Goal: Task Accomplishment & Management: Complete application form

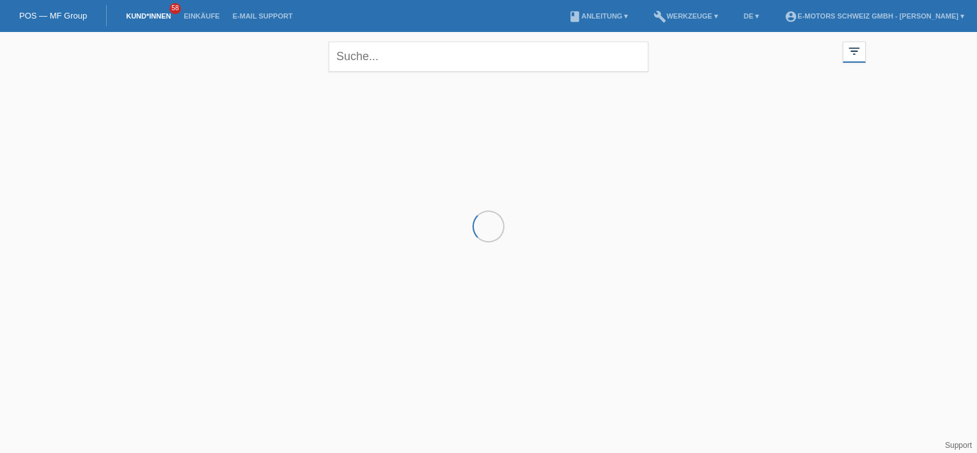
click at [370, 206] on html "POS — MF Group Kund*innen 58 Einkäufe E-Mail Support menu account_circle" at bounding box center [488, 103] width 977 height 206
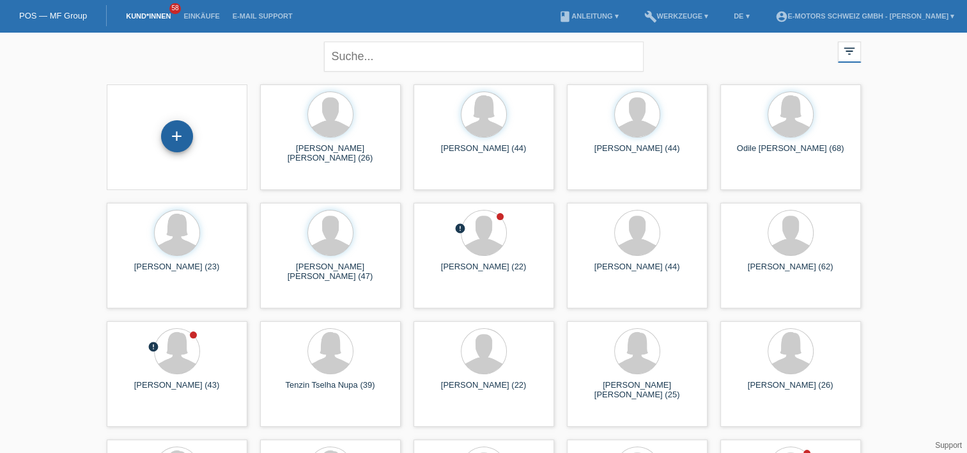
click at [184, 129] on div "+" at bounding box center [177, 136] width 32 height 32
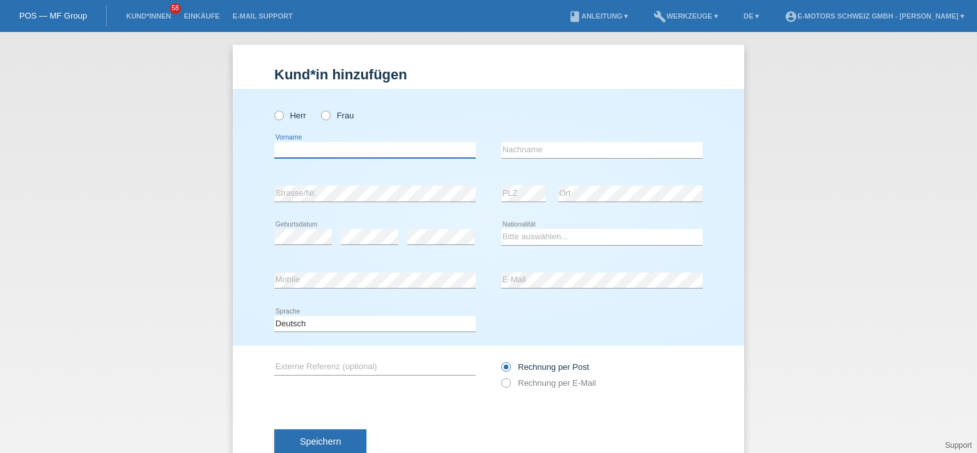
click at [295, 142] on input "text" at bounding box center [374, 150] width 201 height 16
type input "[PERSON_NAME]"
click at [282, 118] on label "Herr" at bounding box center [290, 116] width 32 height 10
click at [282, 118] on input "Herr" at bounding box center [278, 115] width 8 height 8
radio input "true"
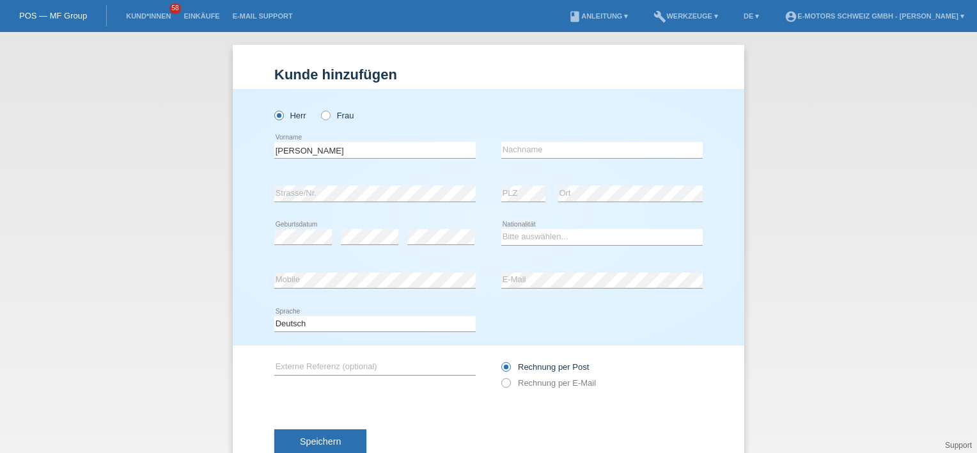
click at [272, 109] on icon at bounding box center [272, 109] width 0 height 0
click at [279, 113] on input "Herr" at bounding box center [278, 115] width 8 height 8
click at [545, 159] on div "error Nachname" at bounding box center [601, 150] width 201 height 43
click at [543, 156] on input "text" at bounding box center [601, 150] width 201 height 16
type input "Aloisi"
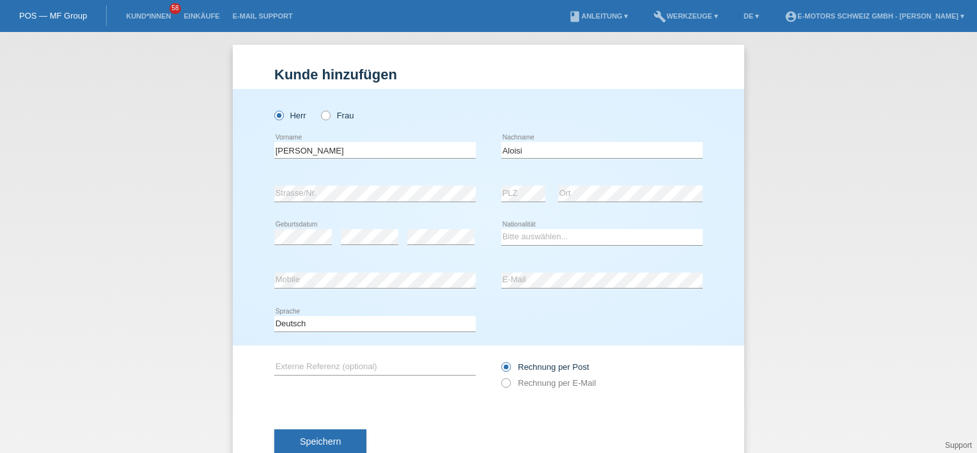
click at [578, 107] on div "Herr Frau" at bounding box center [488, 109] width 428 height 40
click at [355, 201] on div "error Strasse/Nr." at bounding box center [374, 193] width 201 height 17
drag, startPoint x: 348, startPoint y: 310, endPoint x: 359, endPoint y: 253, distance: 58.7
click at [350, 303] on div "Deutsch Français Italiano English error Sprache" at bounding box center [374, 323] width 201 height 43
click at [363, 238] on div "error" at bounding box center [370, 236] width 58 height 43
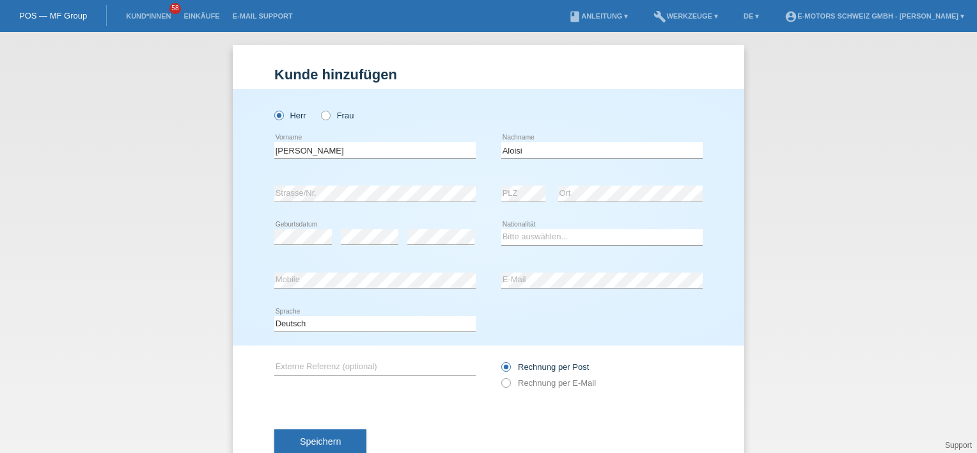
click at [420, 228] on div "error" at bounding box center [440, 236] width 67 height 43
click at [527, 231] on select "Bitte auswählen... Schweiz Deutschland Liechtenstein Österreich ------------ Af…" at bounding box center [601, 236] width 201 height 15
click at [501, 229] on select "Bitte auswählen... Schweiz Deutschland Liechtenstein Österreich ------------ Af…" at bounding box center [601, 236] width 201 height 15
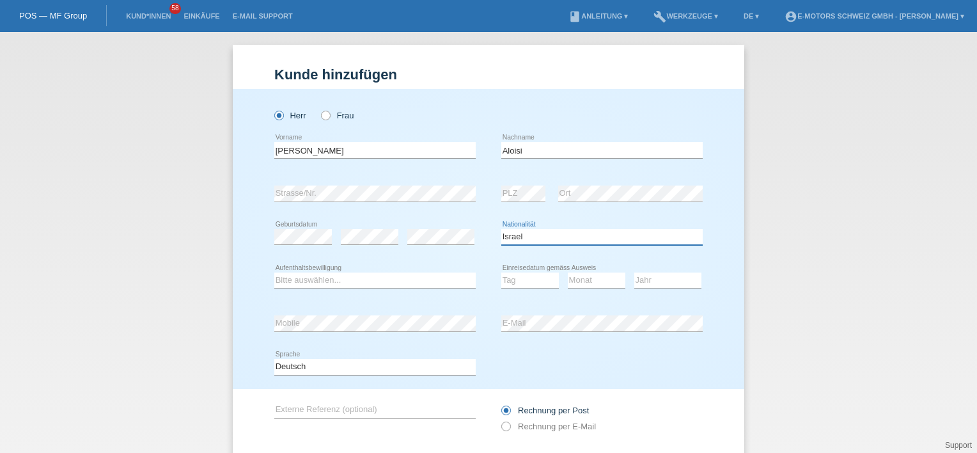
click at [533, 240] on select "Bitte auswählen... Schweiz Deutschland Liechtenstein Österreich ------------ Af…" at bounding box center [601, 236] width 201 height 15
select select "IT"
click at [501, 229] on select "Bitte auswählen... Schweiz Deutschland Liechtenstein Österreich ------------ Af…" at bounding box center [601, 236] width 201 height 15
click at [314, 272] on select "Bitte auswählen... C B B - Flüchtlingsstatus Andere" at bounding box center [374, 279] width 201 height 15
select select "C"
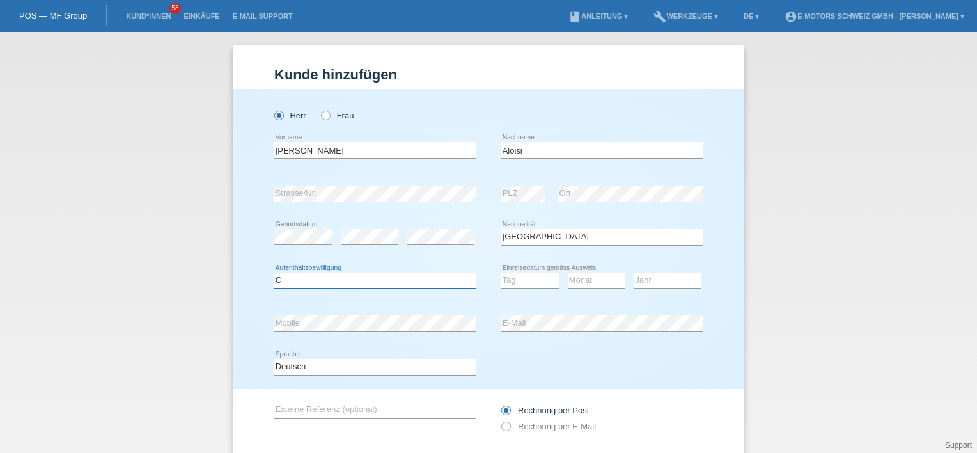
click at [274, 272] on select "Bitte auswählen... C B B - Flüchtlingsstatus Andere" at bounding box center [374, 279] width 201 height 15
click at [524, 275] on select "Tag 01 02 03 04 05 06 07 08 09 10 11" at bounding box center [530, 279] width 58 height 15
select select "25"
click at [501, 272] on select "Tag 01 02 03 04 05 06 07 08 09 10 11" at bounding box center [530, 279] width 58 height 15
click at [568, 279] on select "Monat 01 02 03 04 05 06 07 08 09 10 11" at bounding box center [597, 279] width 58 height 15
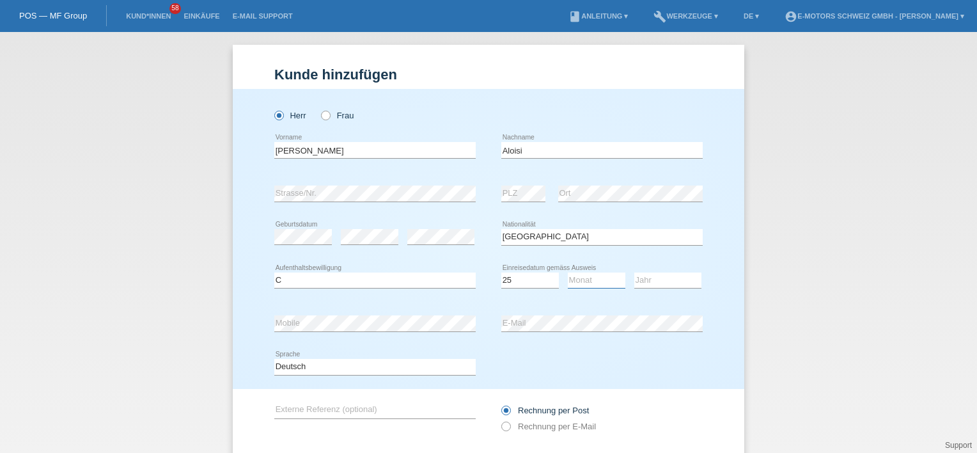
select select "10"
click at [568, 272] on select "Monat 01 02 03 04 05 06 07 08 09 10 11" at bounding box center [597, 279] width 58 height 15
click at [639, 275] on select "Jahr 2025 2024 2023 2022 2021 2020 2019 2018 2017 2016 2015 2014 2013 2012 2011…" at bounding box center [667, 279] width 67 height 15
select select "1988"
click at [634, 272] on select "Jahr 2025 2024 2023 2022 2021 2020 2019 2018 2017 2016 2015 2014 2013 2012 2011…" at bounding box center [667, 279] width 67 height 15
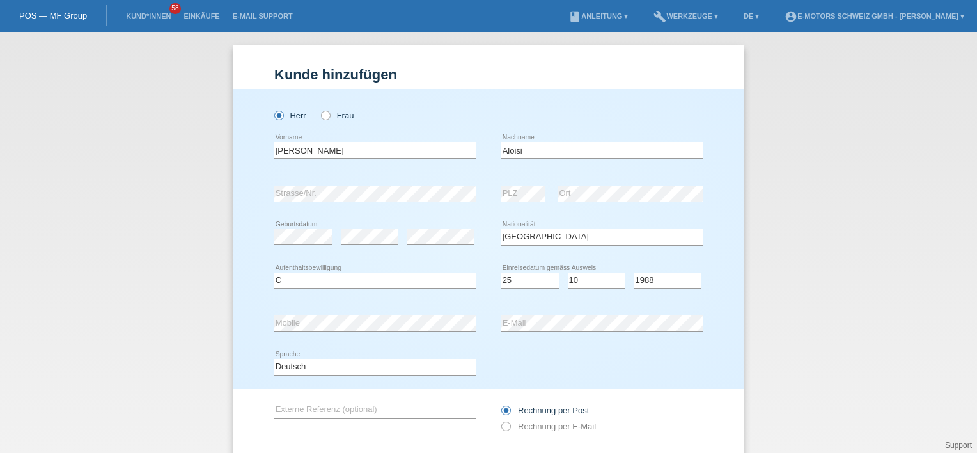
drag, startPoint x: 244, startPoint y: 335, endPoint x: 257, endPoint y: 332, distance: 13.8
click at [244, 335] on div "Herr Frau Sergio error Vorname C" at bounding box center [488, 239] width 511 height 300
drag, startPoint x: 557, startPoint y: 364, endPoint x: 560, endPoint y: 354, distance: 10.5
click at [560, 354] on div "Deutsch Français Italiano English error Sprache" at bounding box center [488, 366] width 428 height 43
click at [597, 338] on div "error E-Mail" at bounding box center [601, 323] width 201 height 43
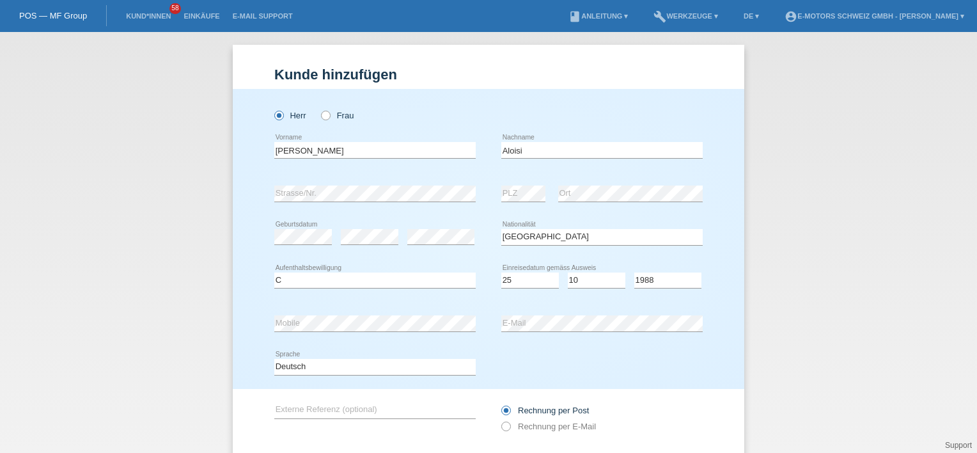
click at [588, 368] on div "Deutsch Français Italiano English error Sprache" at bounding box center [488, 366] width 428 height 43
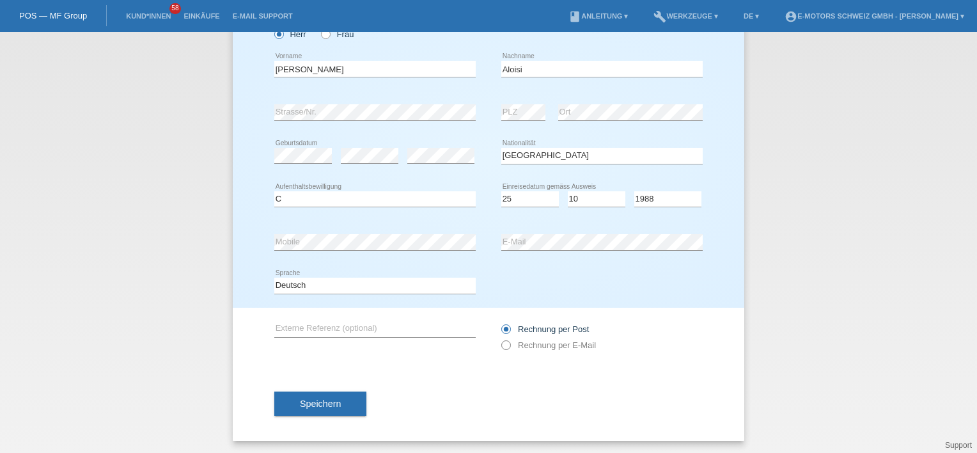
click at [508, 347] on label "Rechnung per E-Mail" at bounding box center [548, 345] width 95 height 10
click at [506, 347] on label "Rechnung per E-Mail" at bounding box center [548, 345] width 95 height 10
click at [538, 270] on div "Deutsch Français Italiano English error Sprache" at bounding box center [488, 285] width 428 height 43
click at [546, 289] on div "Deutsch Français Italiano English error Sprache" at bounding box center [488, 285] width 428 height 43
click at [352, 401] on button "Speichern" at bounding box center [320, 403] width 92 height 24
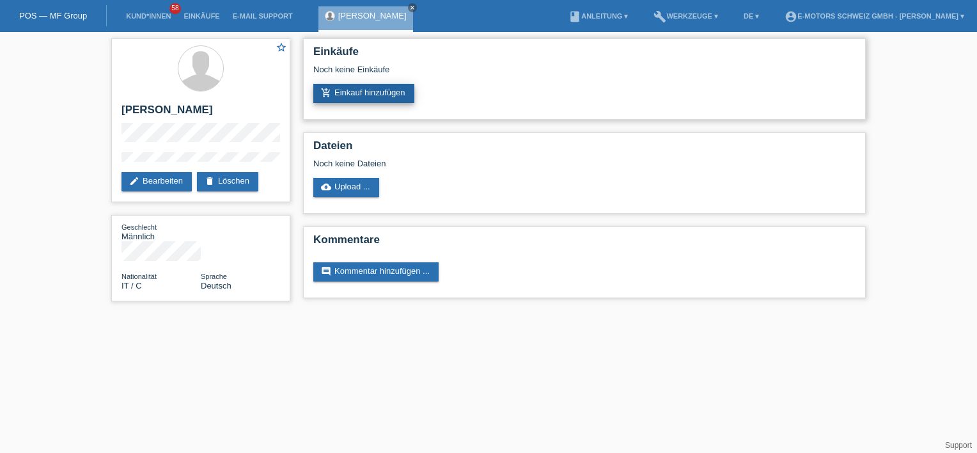
click at [382, 99] on link "add_shopping_cart Einkauf hinzufügen" at bounding box center [363, 93] width 101 height 19
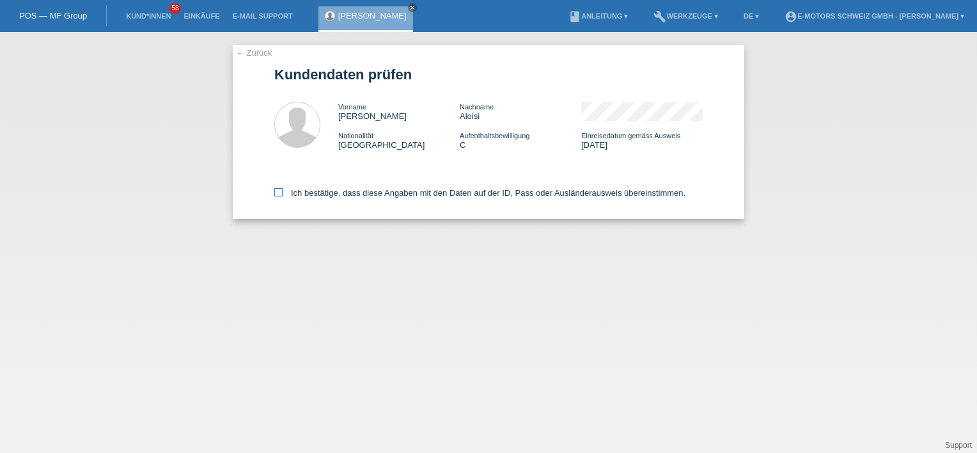
click at [325, 188] on label "Ich bestätige, dass diese Angaben mit den Daten auf der ID, Pass oder Ausländer…" at bounding box center [479, 193] width 411 height 10
click at [283, 188] on input "Ich bestätige, dass diese Angaben mit den Daten auf der ID, Pass oder Ausländer…" at bounding box center [278, 192] width 8 height 8
checkbox input "true"
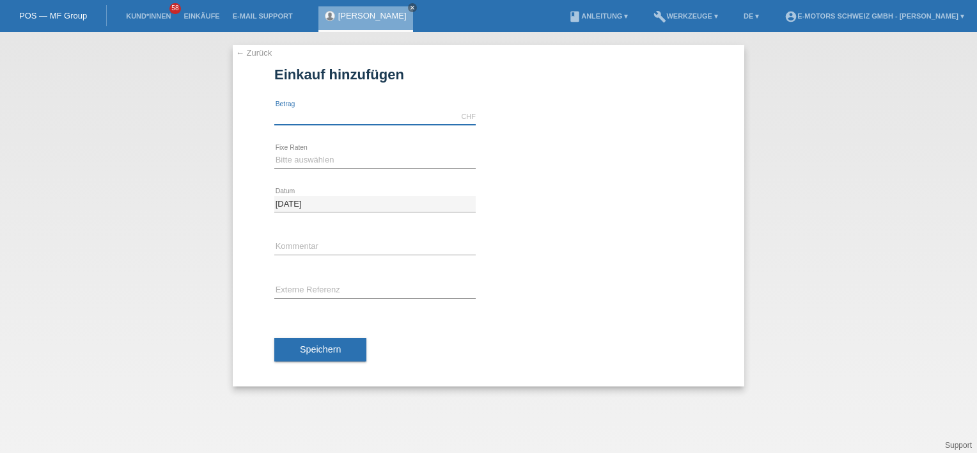
click at [297, 110] on input "text" at bounding box center [374, 117] width 201 height 16
type input "2900.00"
click at [584, 141] on div "calculate" at bounding box center [601, 154] width 201 height 31
click at [361, 143] on div "Bitte auswählen 12 Raten 24 Raten 36 Raten 48 Raten error Fixe Raten" at bounding box center [374, 160] width 201 height 43
click at [361, 148] on div "Bitte auswählen 12 Raten 24 Raten 36 Raten 48 Raten error Fixe Raten" at bounding box center [374, 160] width 201 height 43
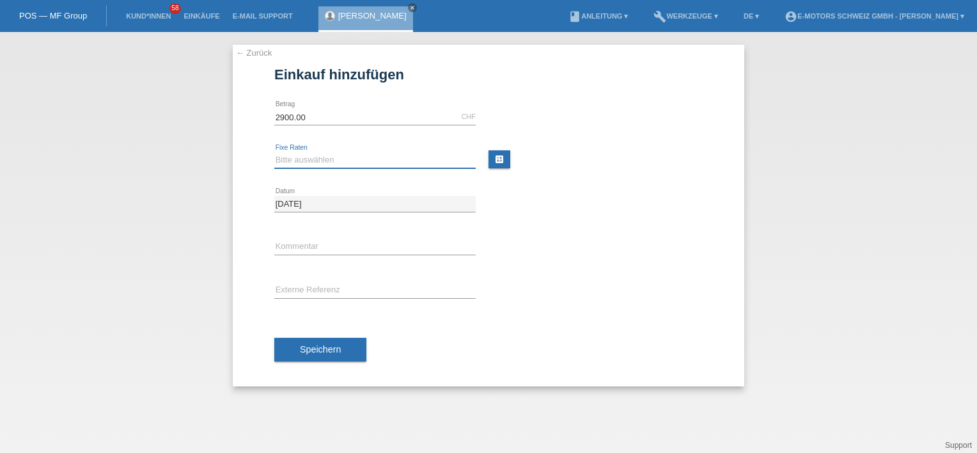
drag, startPoint x: 343, startPoint y: 157, endPoint x: 332, endPoint y: 159, distance: 11.0
click at [343, 157] on select "Bitte auswählen 12 Raten 24 Raten 36 Raten 48 Raten" at bounding box center [374, 159] width 201 height 15
select select "215"
click at [274, 152] on select "Bitte auswählen 12 Raten 24 Raten 36 Raten 48 Raten" at bounding box center [374, 159] width 201 height 15
click at [575, 305] on div "error Externe Referenz" at bounding box center [488, 290] width 428 height 43
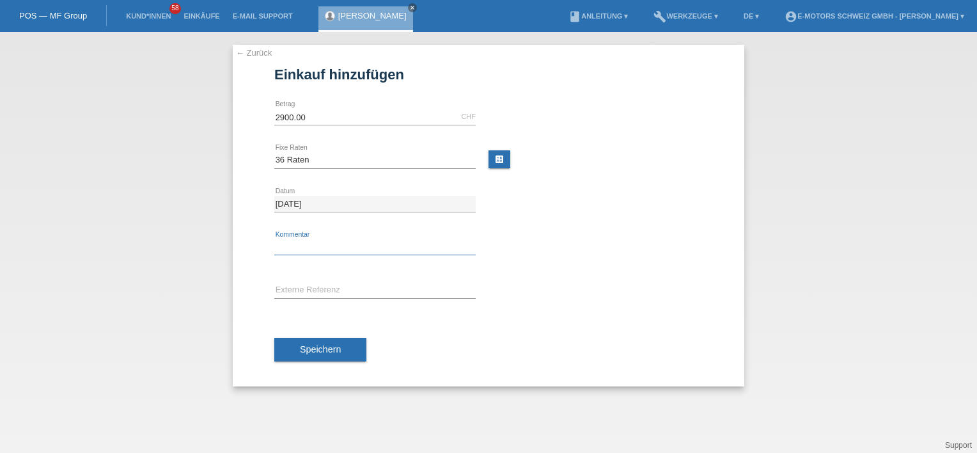
click at [325, 246] on input "text" at bounding box center [374, 247] width 201 height 16
type input "thun"
click at [674, 277] on div "error Externe Referenz" at bounding box center [488, 290] width 428 height 43
click at [311, 350] on span "Speichern" at bounding box center [320, 349] width 41 height 10
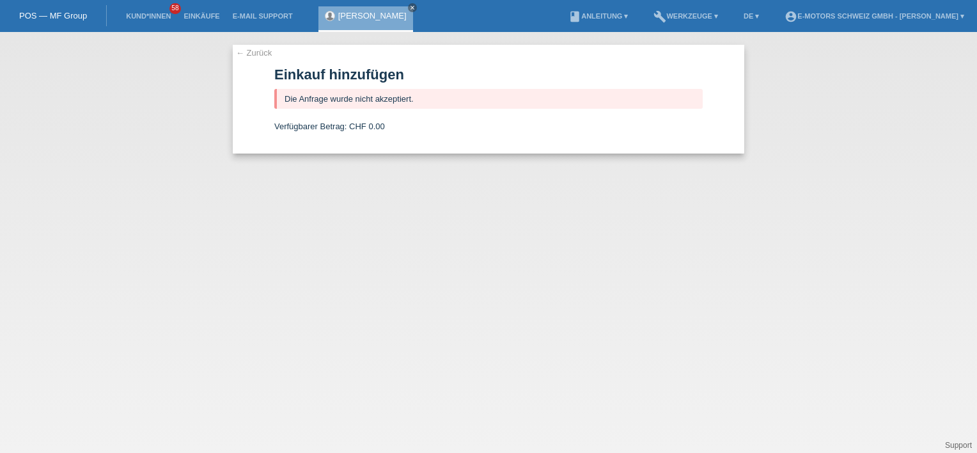
click at [243, 54] on link "← Zurück" at bounding box center [254, 53] width 36 height 10
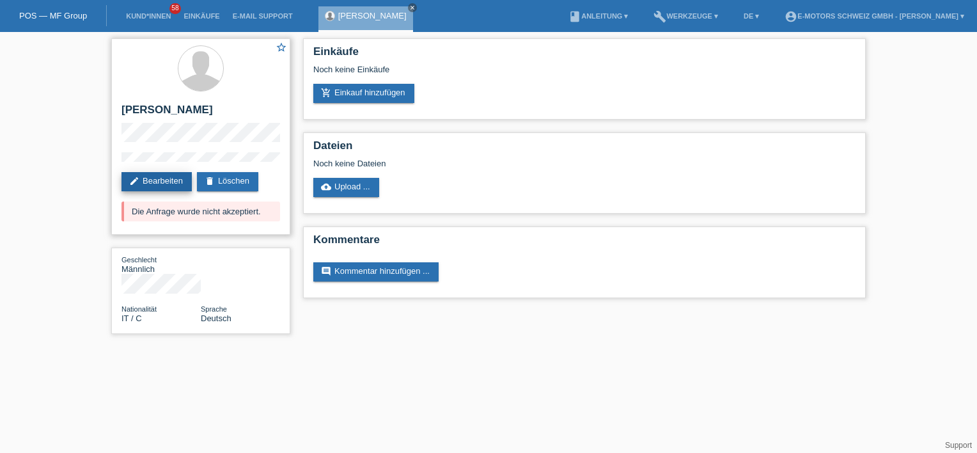
click at [169, 184] on link "edit Bearbeiten" at bounding box center [156, 181] width 70 height 19
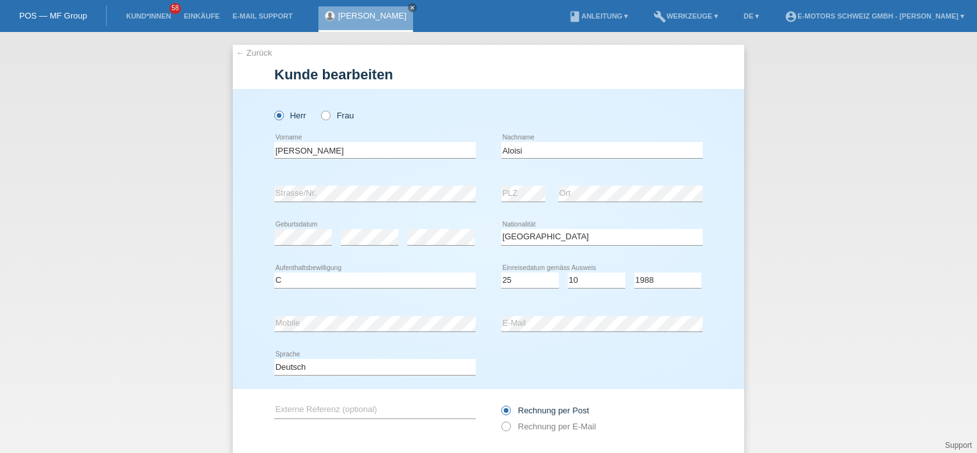
select select "IT"
select select "C"
select select "25"
select select "10"
select select "1988"
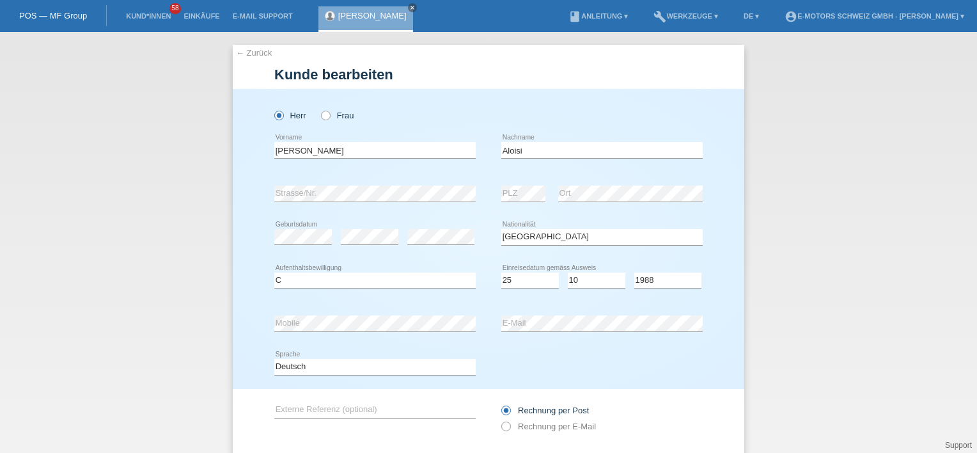
click at [558, 350] on div "Deutsch Français Italiano English error Sprache" at bounding box center [488, 366] width 428 height 43
click at [550, 344] on div "error E-Mail" at bounding box center [601, 323] width 201 height 43
click at [548, 330] on div "error E-Mail" at bounding box center [601, 323] width 201 height 17
click at [604, 361] on div "Deutsch Français Italiano English error Sprache" at bounding box center [488, 366] width 428 height 43
click at [576, 350] on div "Deutsch Français Italiano English error Sprache" at bounding box center [488, 366] width 428 height 43
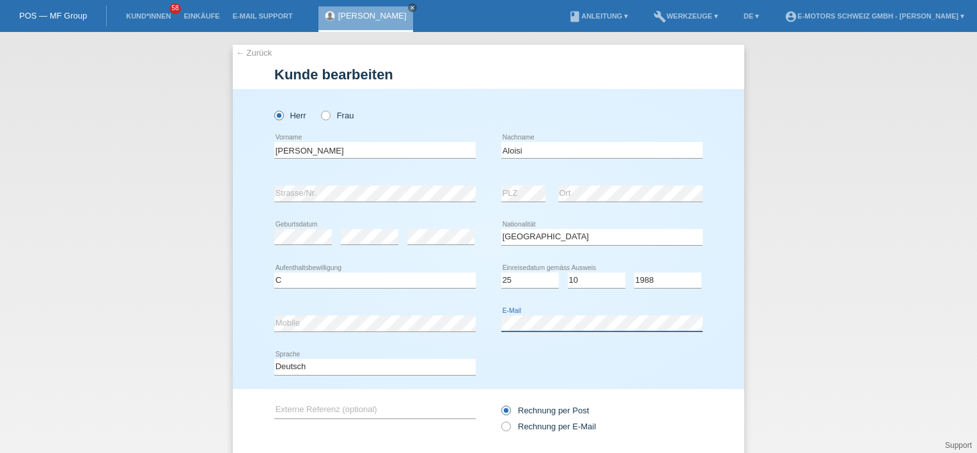
click at [653, 331] on div "error E-Mail" at bounding box center [601, 323] width 201 height 17
drag, startPoint x: 667, startPoint y: 374, endPoint x: 659, endPoint y: 389, distance: 17.2
click at [659, 388] on form "Kunde bearbeiten Herr Frau Sergio error Aloisi" at bounding box center [488, 293] width 428 height 455
click at [542, 380] on div "Deutsch Français Italiano English error Sprache" at bounding box center [488, 366] width 428 height 43
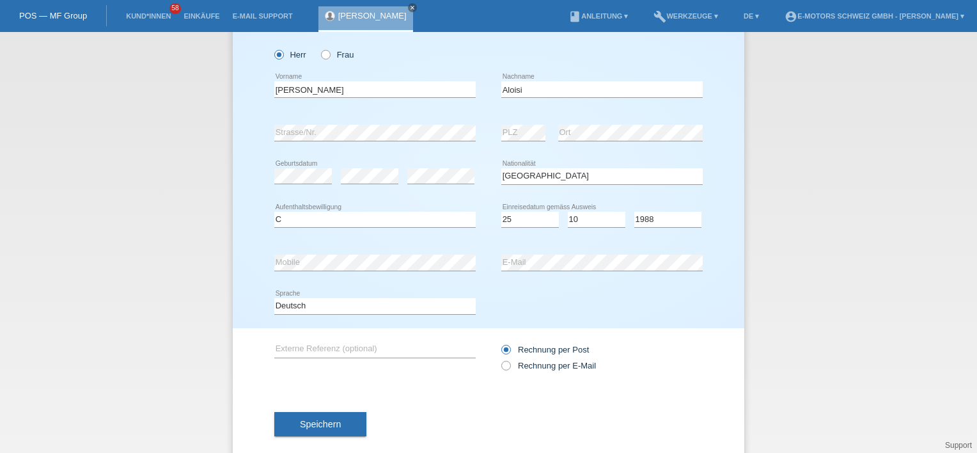
scroll to position [81, 0]
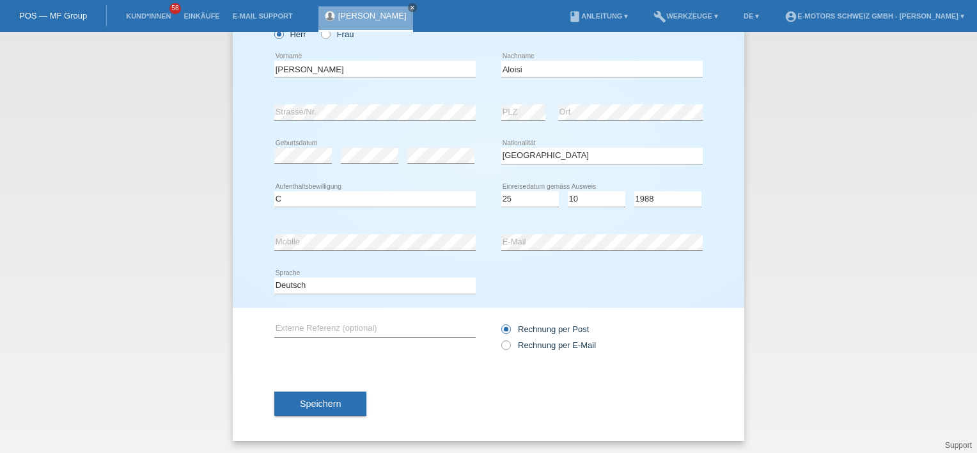
click at [325, 420] on div "Speichern" at bounding box center [488, 403] width 428 height 74
click at [324, 399] on span "Speichern" at bounding box center [320, 403] width 41 height 10
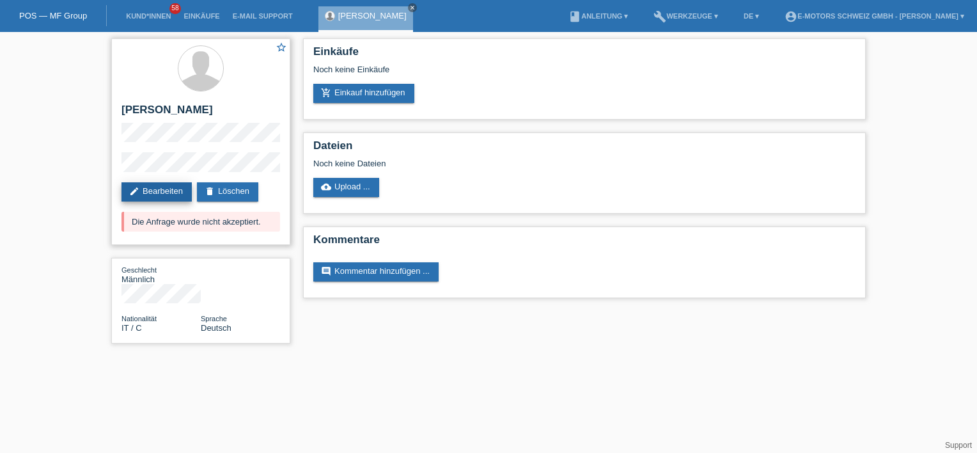
click at [166, 186] on link "edit Bearbeiten" at bounding box center [156, 191] width 70 height 19
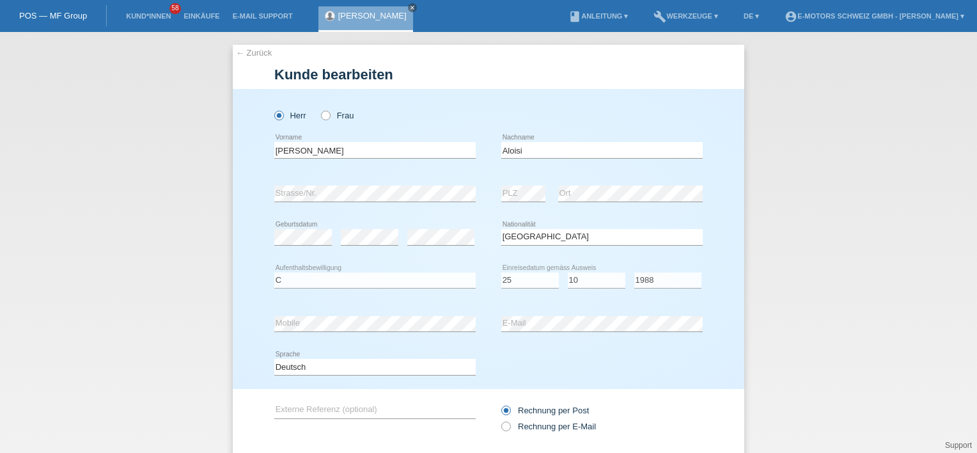
select select "IT"
select select "C"
select select "25"
select select "10"
select select "1988"
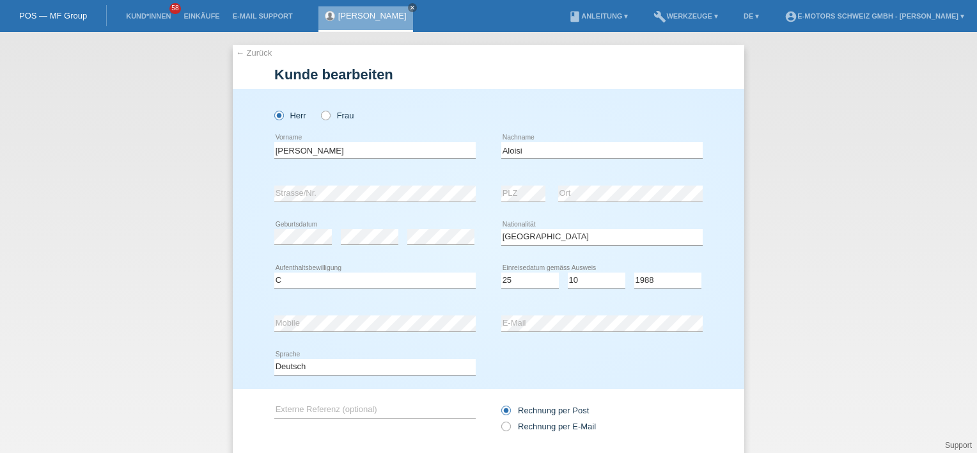
click at [372, 256] on div "error" at bounding box center [370, 236] width 58 height 43
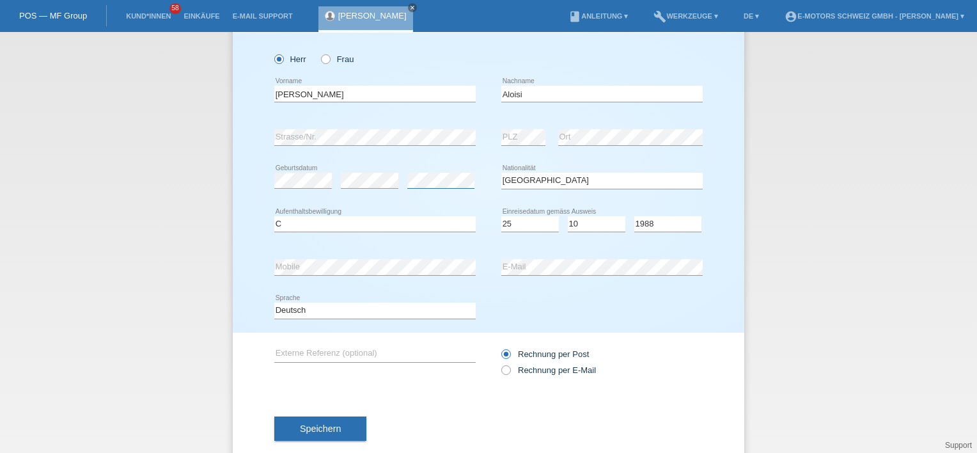
scroll to position [81, 0]
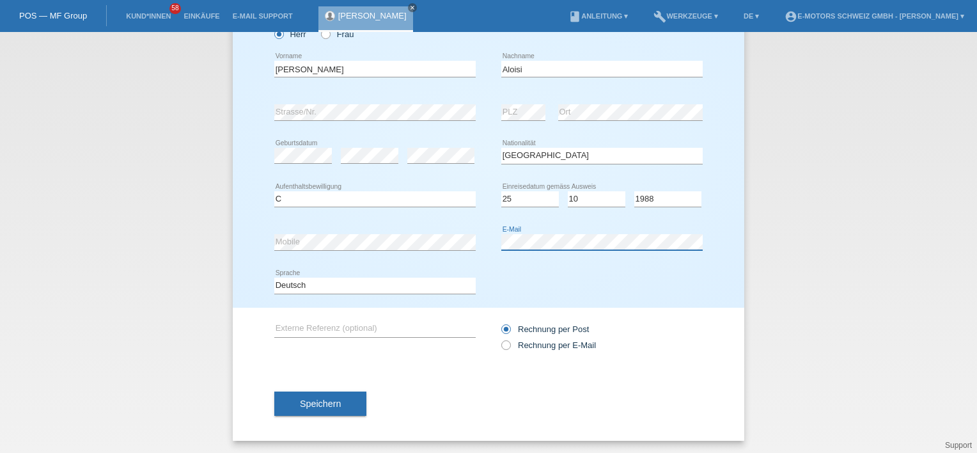
click at [458, 251] on div "error Mobile error E-Mail" at bounding box center [488, 242] width 428 height 43
click at [343, 398] on button "Speichern" at bounding box center [320, 403] width 92 height 24
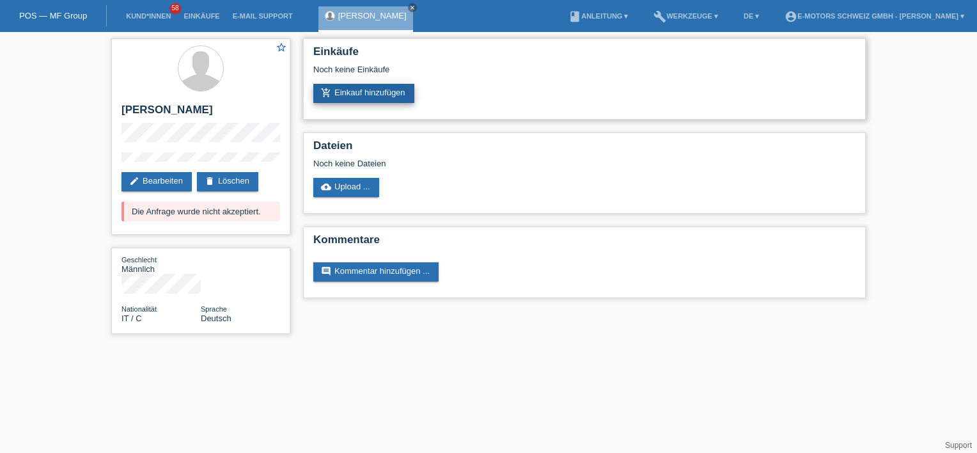
click at [361, 92] on link "add_shopping_cart Einkauf hinzufügen" at bounding box center [363, 93] width 101 height 19
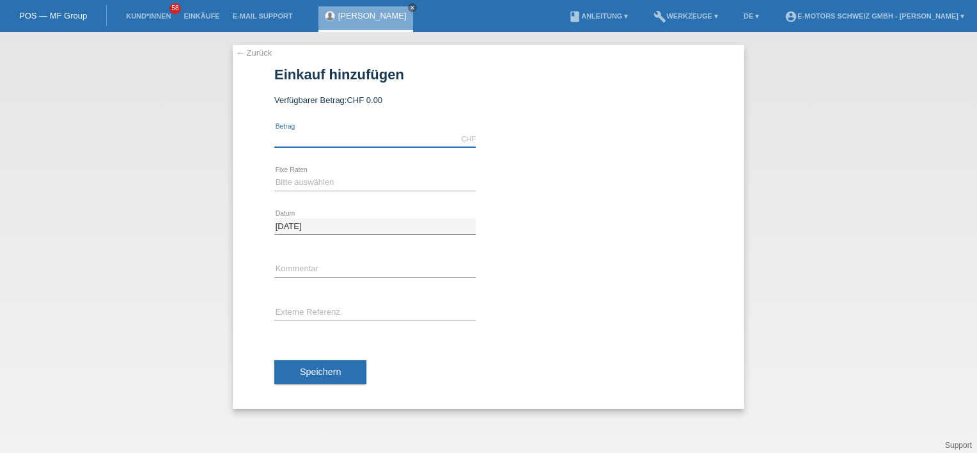
click at [307, 141] on input "text" at bounding box center [374, 139] width 201 height 16
type input "2900.00"
click at [578, 174] on div "calculate" at bounding box center [595, 183] width 214 height 20
click at [304, 175] on select "Bitte auswählen 12 Raten 24 Raten 36 Raten 48 Raten" at bounding box center [374, 182] width 201 height 15
select select "215"
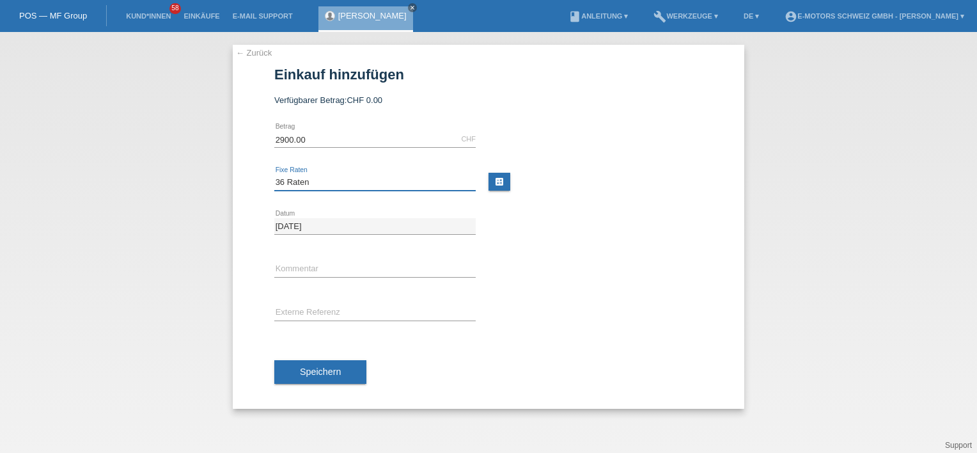
click at [274, 175] on select "Bitte auswählen 12 Raten 24 Raten 36 Raten 48 Raten" at bounding box center [374, 182] width 201 height 15
click at [575, 241] on div "27.09.2025 error Datum" at bounding box center [488, 226] width 428 height 43
click at [297, 368] on button "Speichern" at bounding box center [320, 372] width 92 height 24
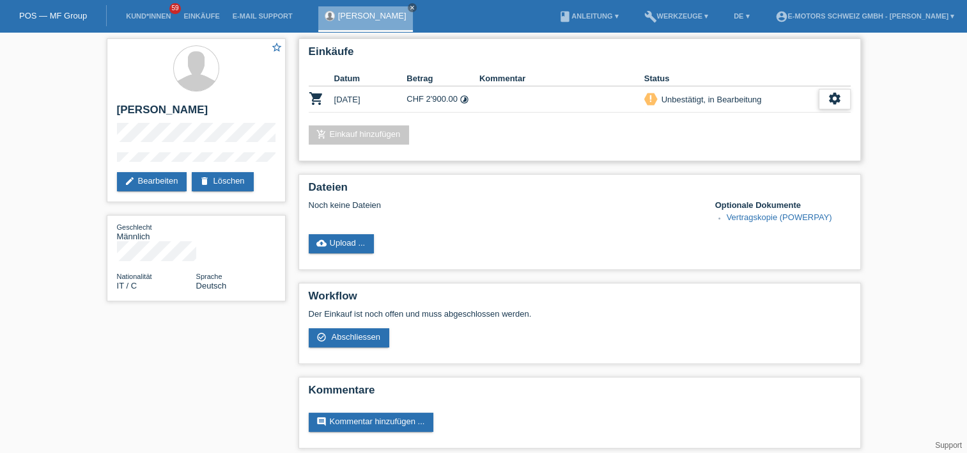
click at [830, 104] on icon "settings" at bounding box center [835, 98] width 14 height 14
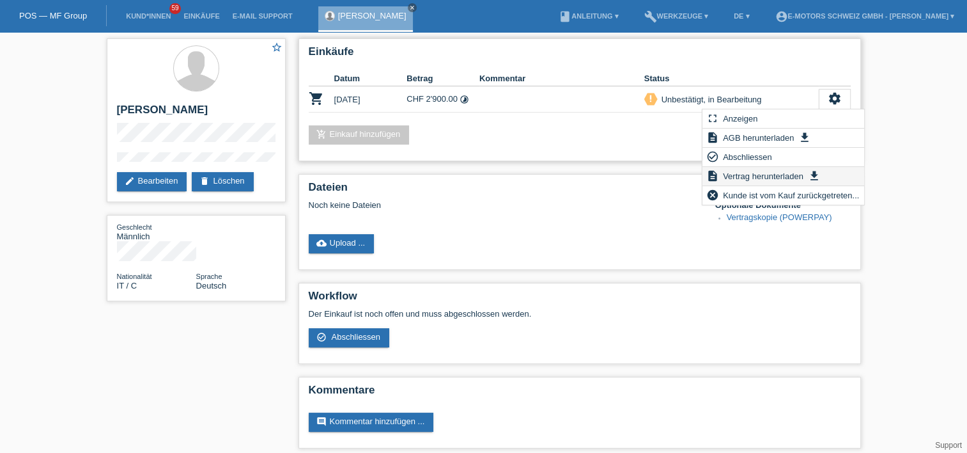
click at [749, 182] on span "Vertrag herunterladen" at bounding box center [763, 175] width 84 height 15
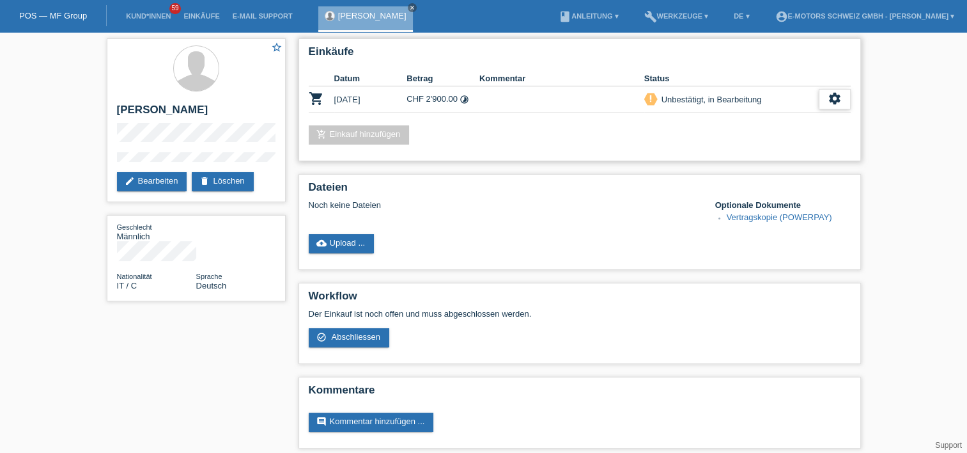
click at [842, 100] on div "settings" at bounding box center [835, 99] width 32 height 20
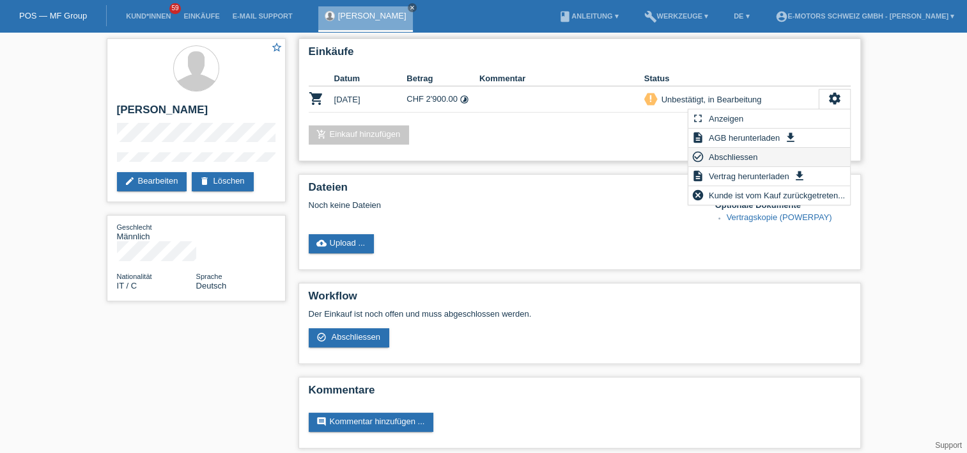
click at [746, 159] on span "Abschliessen" at bounding box center [733, 156] width 53 height 15
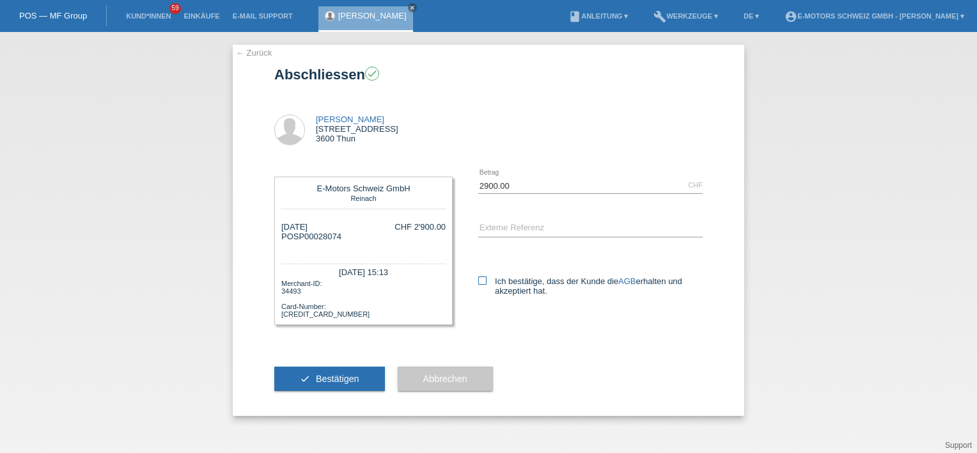
click at [481, 283] on icon at bounding box center [482, 280] width 8 height 8
click at [481, 283] on input "Ich bestätige, dass der Kunde die AGB erhalten und akzeptiert hat." at bounding box center [482, 280] width 8 height 8
checkbox input "true"
click at [327, 389] on button "check Bestätigen" at bounding box center [329, 378] width 111 height 24
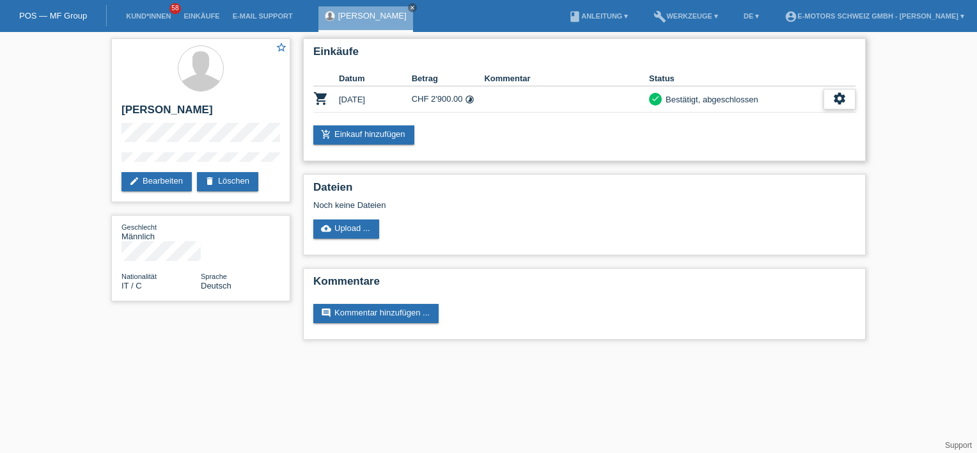
click at [829, 100] on div "settings" at bounding box center [839, 99] width 32 height 20
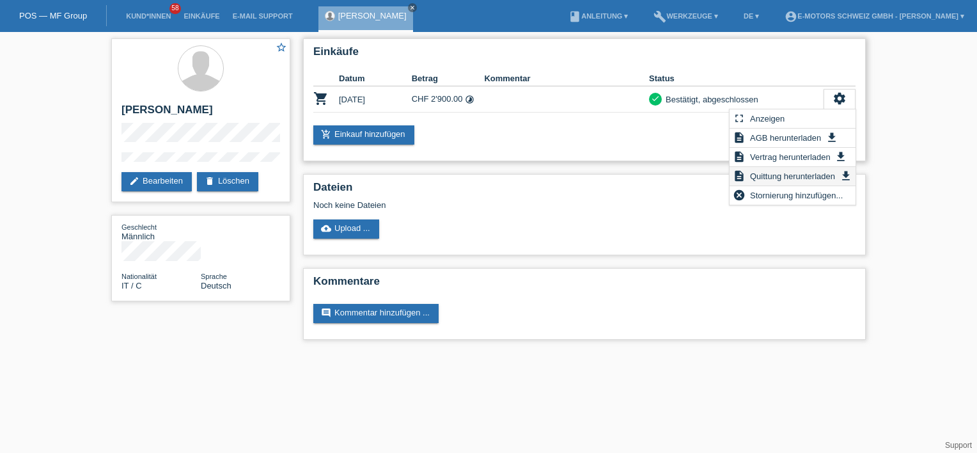
click at [767, 175] on span "Quittung herunterladen" at bounding box center [792, 175] width 89 height 15
